Goal: Information Seeking & Learning: Learn about a topic

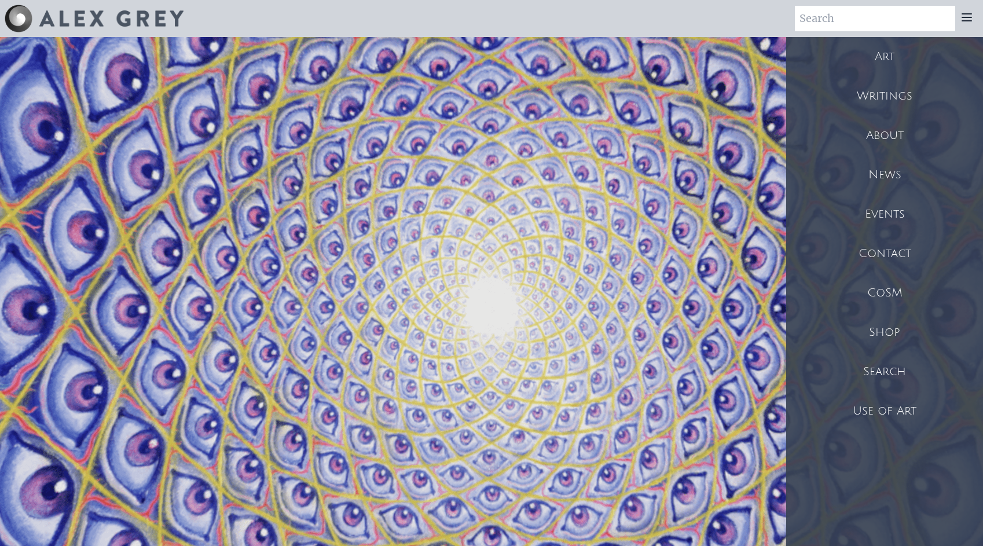
click at [895, 46] on div "Art" at bounding box center [884, 56] width 197 height 39
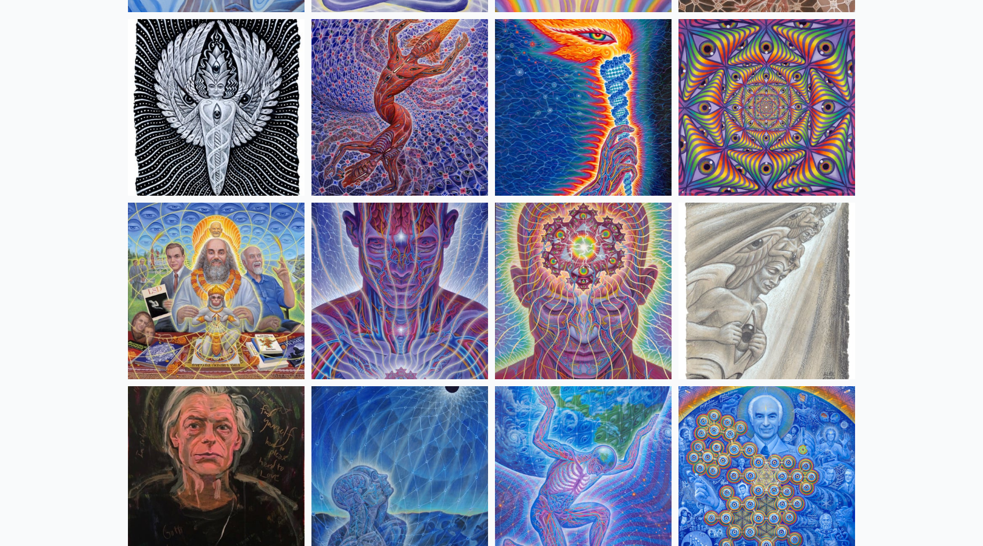
scroll to position [1189, 0]
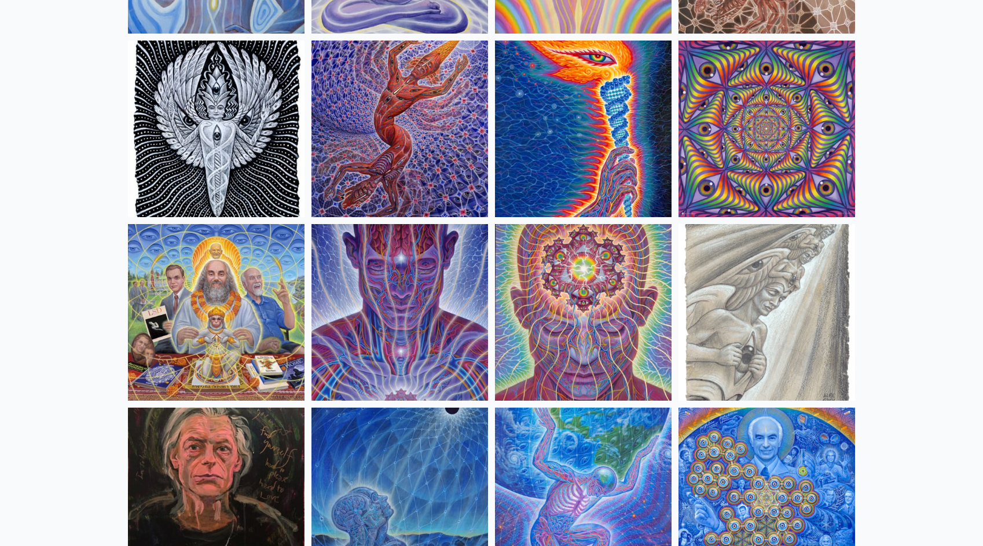
click at [443, 171] on img at bounding box center [399, 129] width 176 height 176
